Goal: Information Seeking & Learning: Understand process/instructions

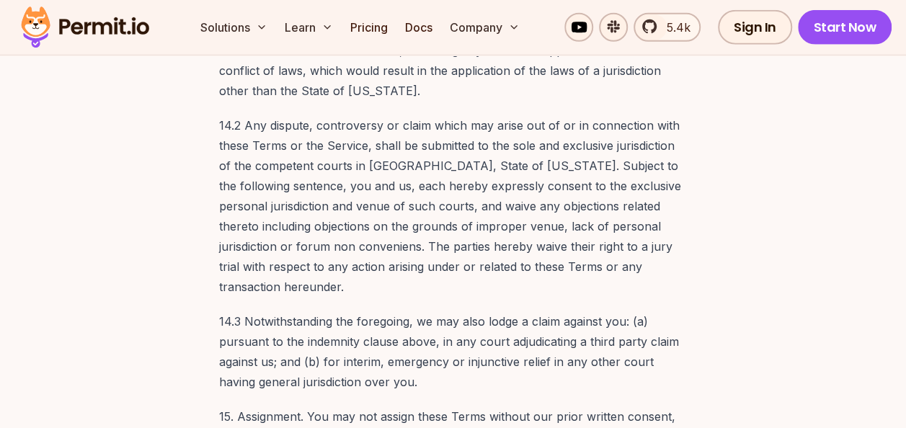
scroll to position [6191, 0]
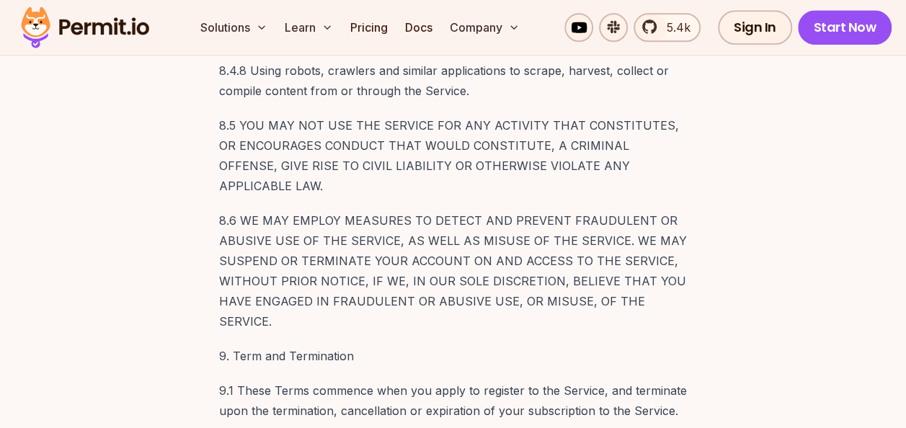
drag, startPoint x: 362, startPoint y: 342, endPoint x: 622, endPoint y: 344, distance: 260.8
copy p "14 days before the end of the subscription cycle"
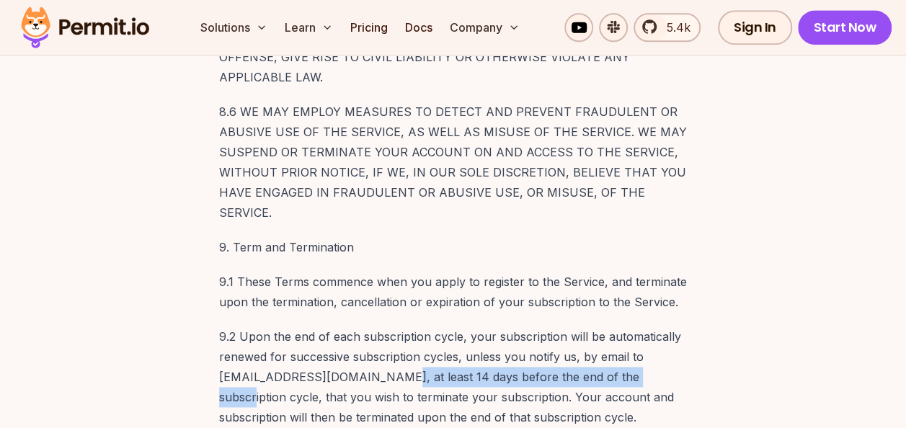
scroll to position [6335, 0]
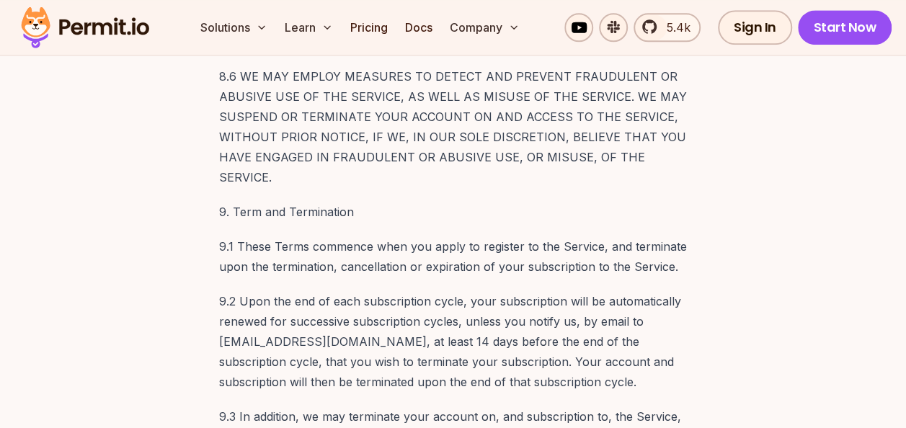
click at [367, 291] on p "9.2 Upon the end of each subscription cycle, your subscription will be automati…" at bounding box center [453, 341] width 468 height 101
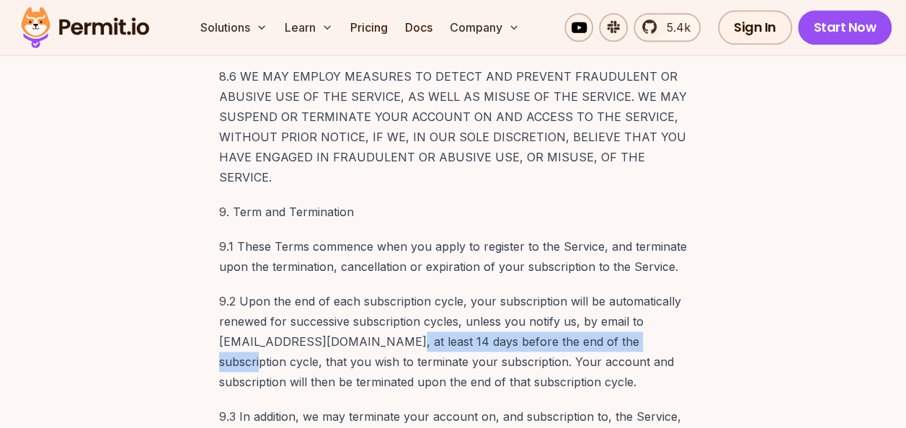
drag, startPoint x: 366, startPoint y: 197, endPoint x: 627, endPoint y: 198, distance: 260.8
click at [627, 291] on p "9.2 Upon the end of each subscription cycle, your subscription will be automati…" at bounding box center [453, 341] width 468 height 101
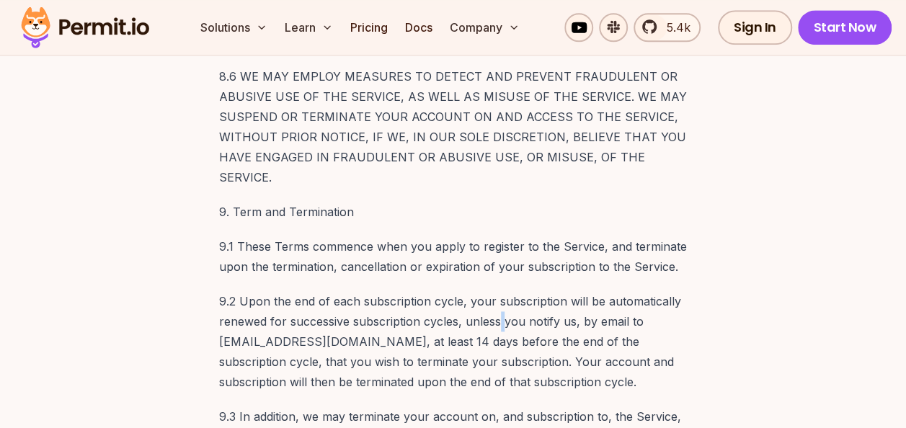
drag, startPoint x: 627, startPoint y: 198, endPoint x: 498, endPoint y: 176, distance: 130.9
click at [498, 291] on p "9.2 Upon the end of each subscription cycle, your subscription will be automati…" at bounding box center [453, 341] width 468 height 101
drag, startPoint x: 461, startPoint y: 178, endPoint x: 509, endPoint y: 183, distance: 47.8
click at [509, 291] on p "9.2 Upon the end of each subscription cycle, your subscription will be automati…" at bounding box center [453, 341] width 468 height 101
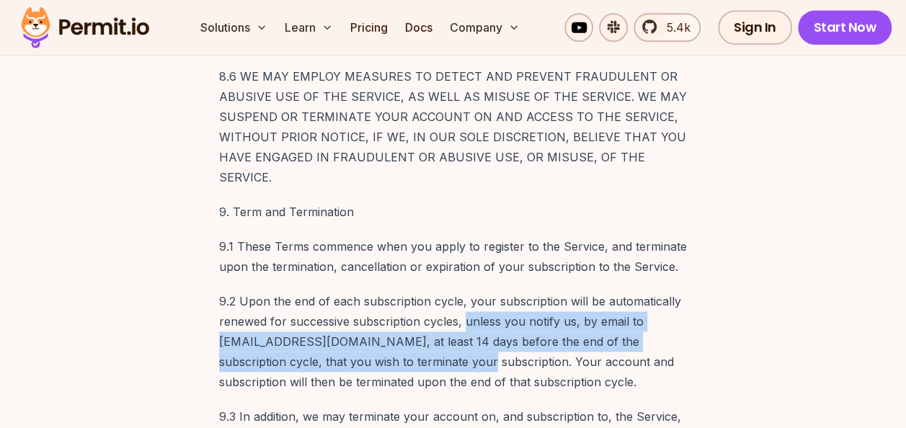
drag, startPoint x: 509, startPoint y: 183, endPoint x: 404, endPoint y: 217, distance: 109.8
click at [404, 291] on p "9.2 Upon the end of each subscription cycle, your subscription will be automati…" at bounding box center [453, 341] width 468 height 101
copy p "unless you notify us, by email to [EMAIL_ADDRESS][DOMAIN_NAME], at least 14 day…"
